Goal: Transaction & Acquisition: Purchase product/service

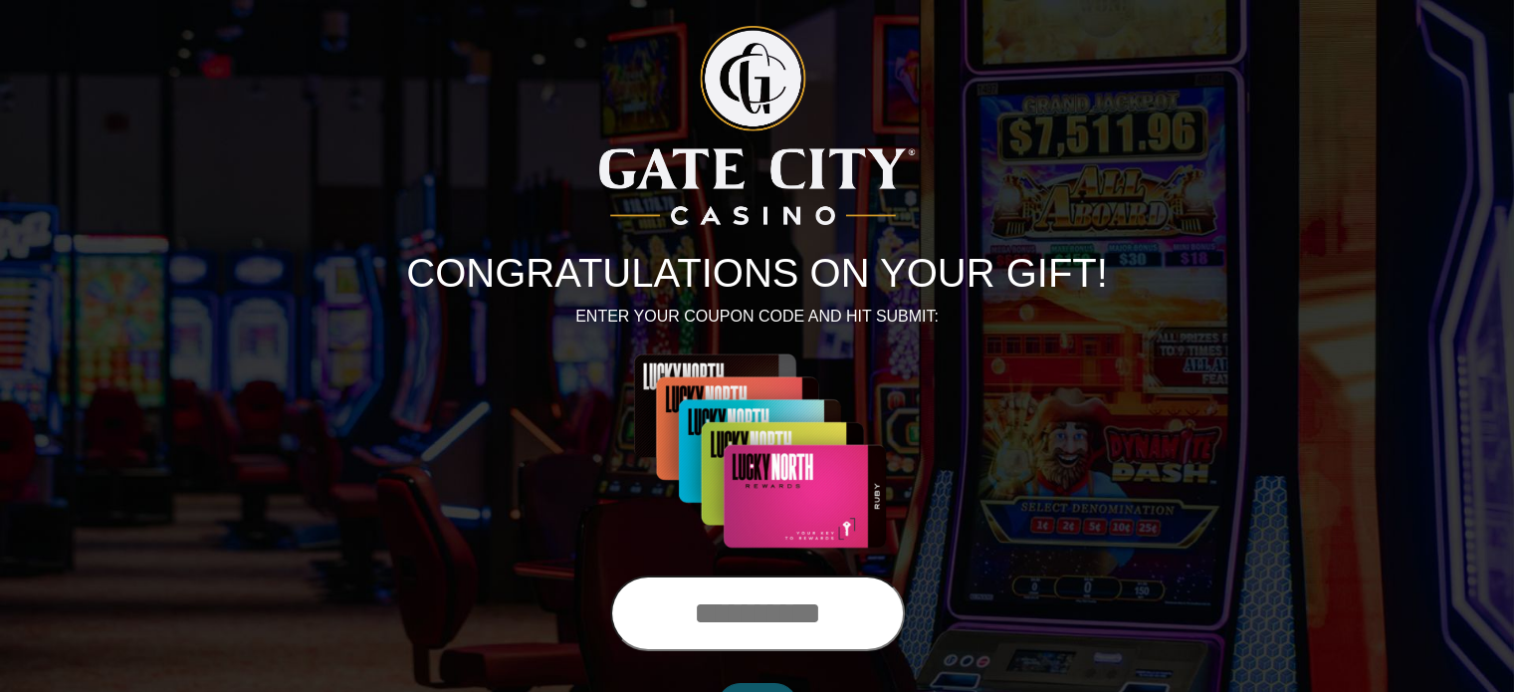
click at [719, 617] on input "text" at bounding box center [757, 613] width 295 height 76
type input "**********"
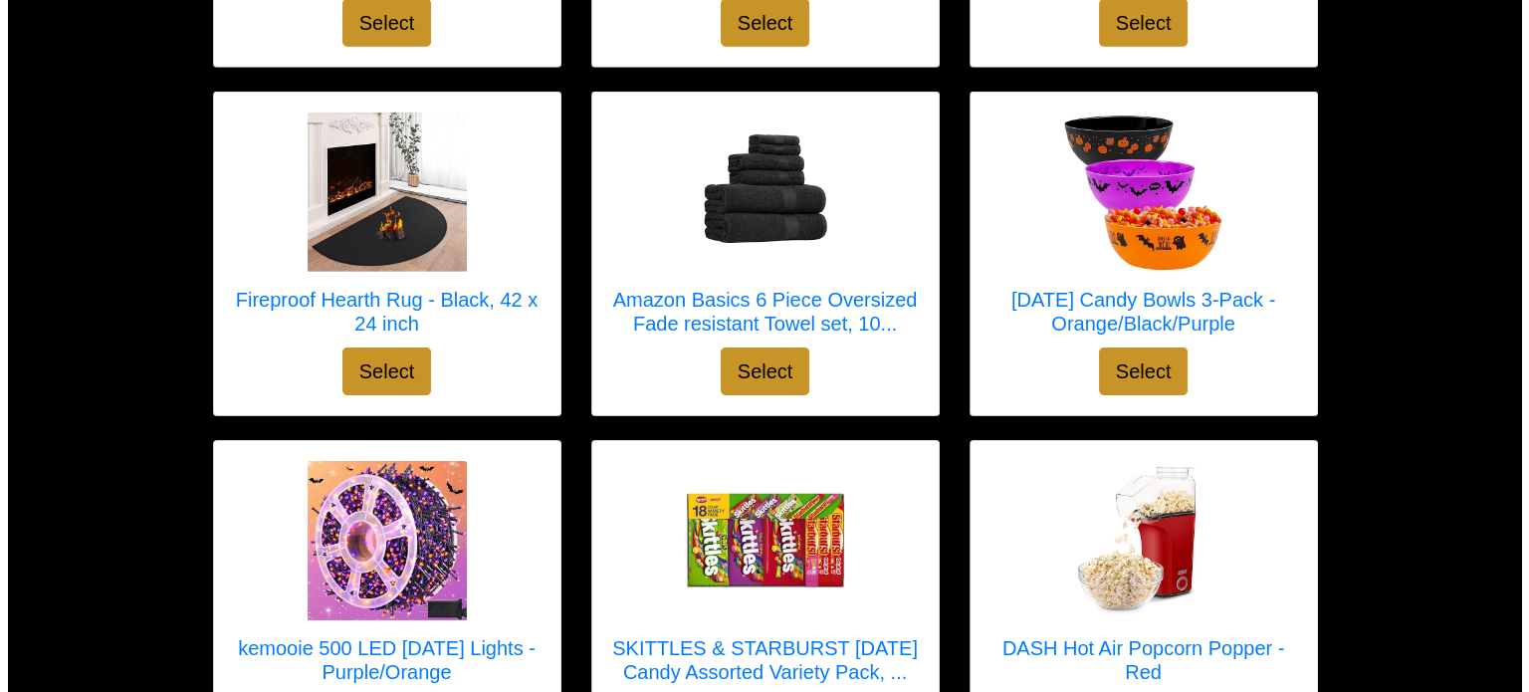
scroll to position [6330, 0]
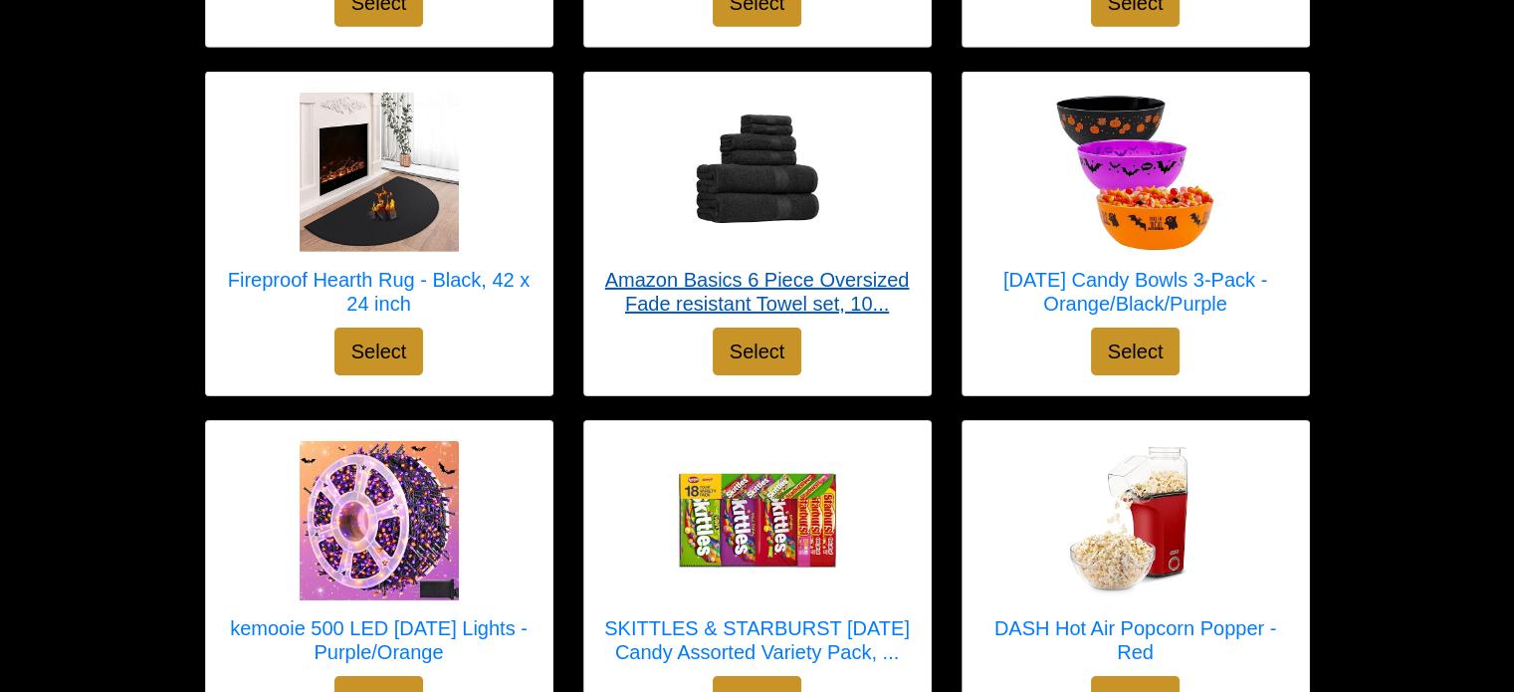
click at [796, 272] on h5 "Amazon Basics 6 Piece Oversized Fade resistant Towel set, 10..." at bounding box center [757, 292] width 307 height 48
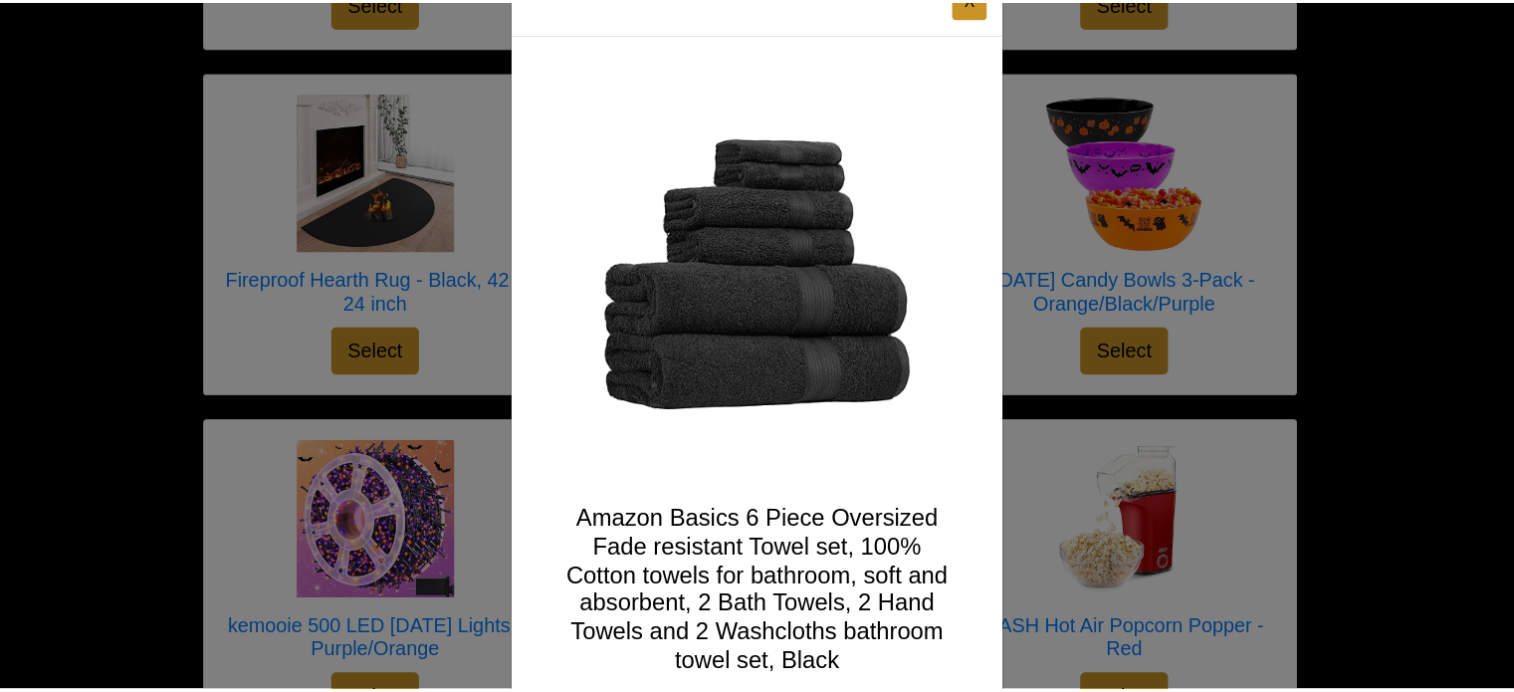
scroll to position [0, 0]
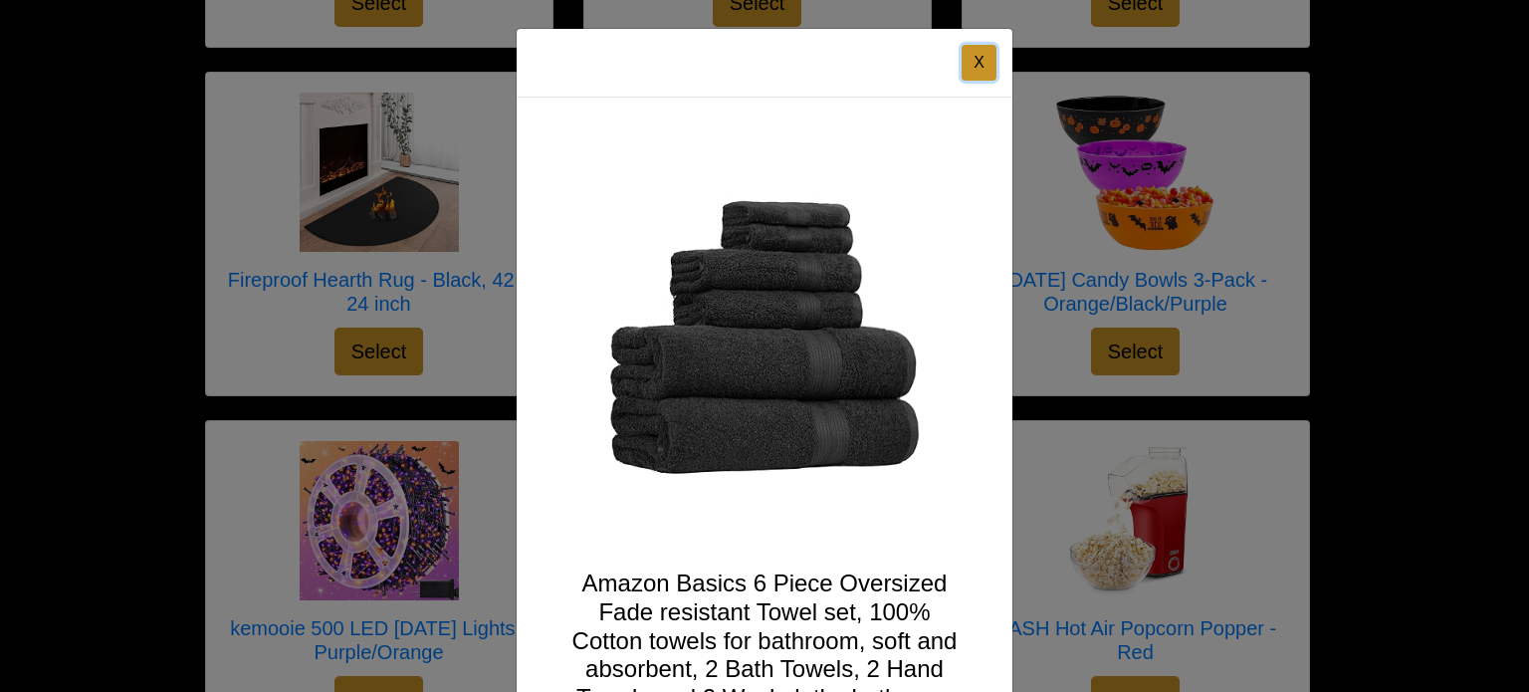
click at [976, 63] on button "X" at bounding box center [979, 63] width 35 height 36
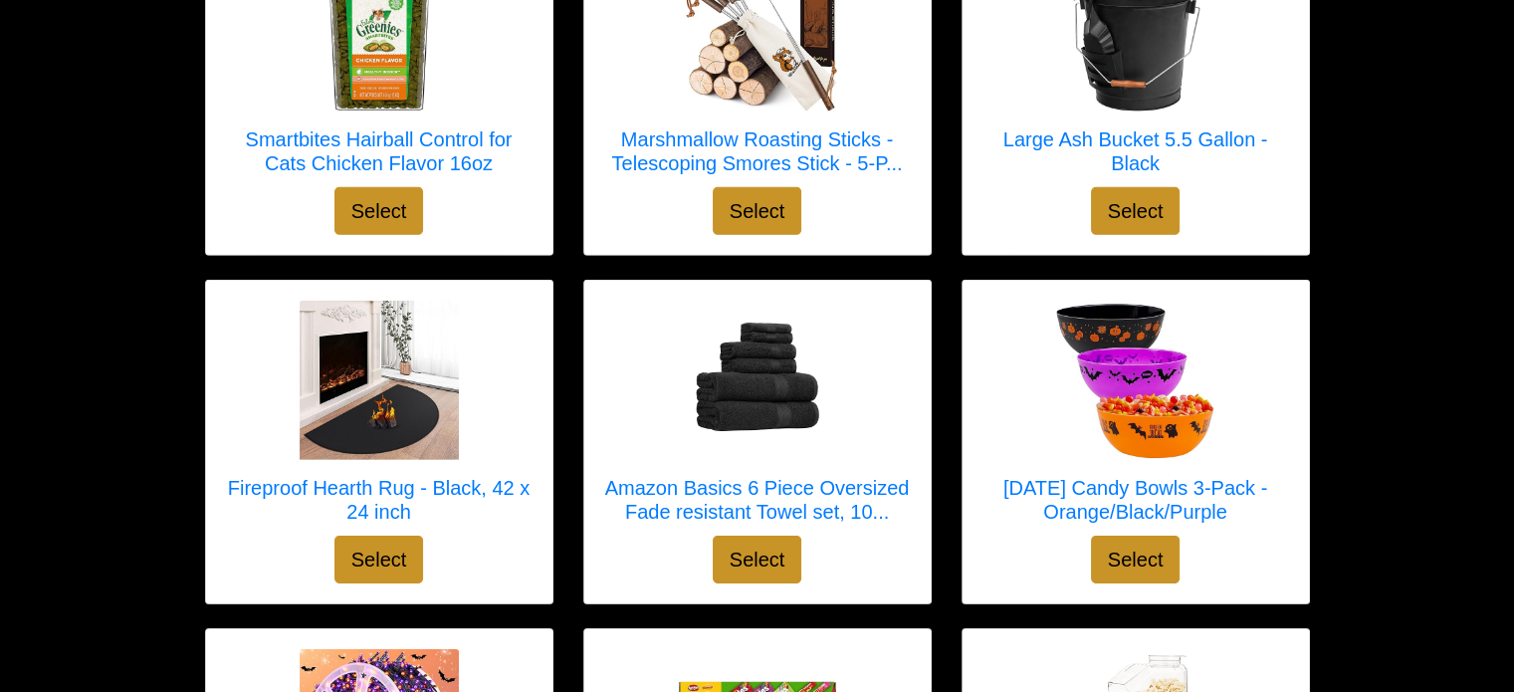
scroll to position [4360, 0]
